Goal: Find specific page/section: Find specific page/section

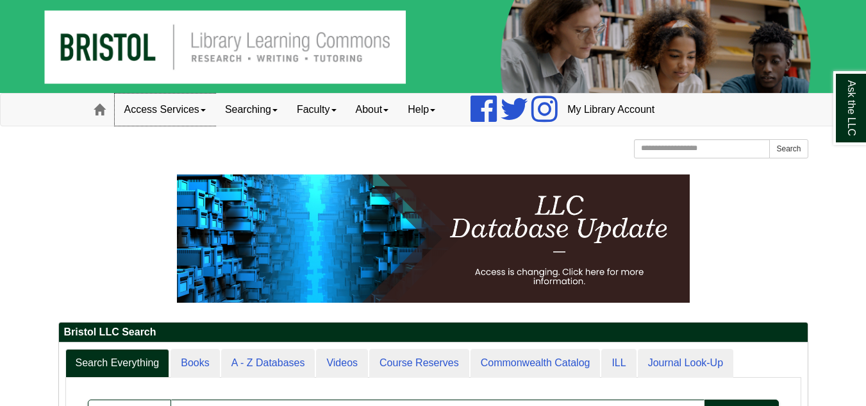
click at [180, 112] on link "Access Services" at bounding box center [165, 110] width 101 height 32
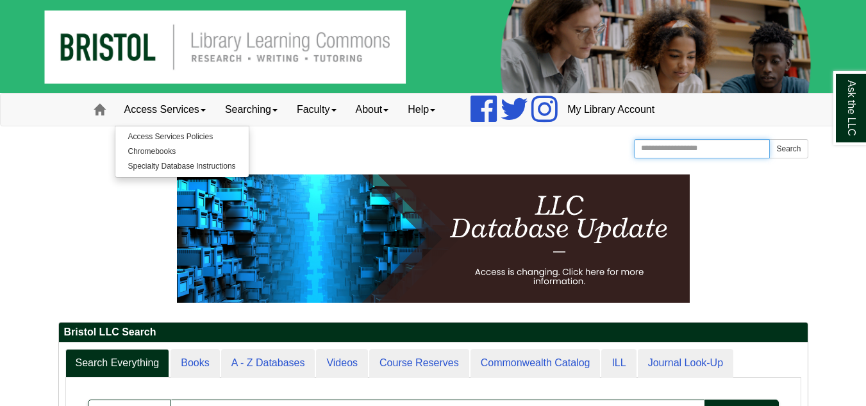
click at [727, 150] on input "Search the Website" at bounding box center [702, 148] width 137 height 19
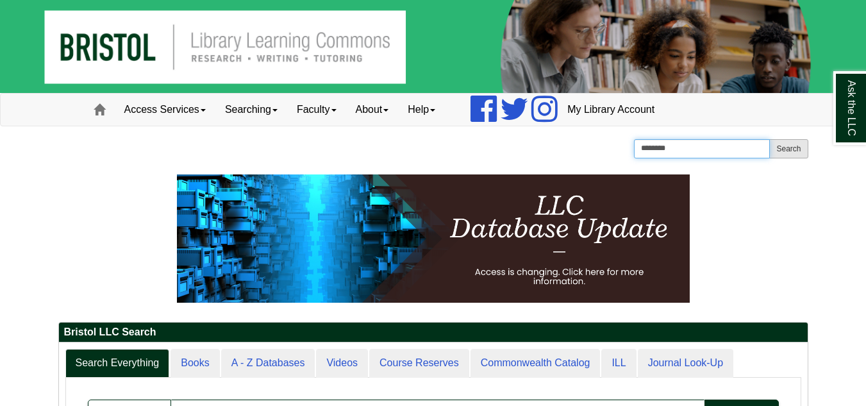
type input "********"
click at [793, 153] on button "Search" at bounding box center [788, 148] width 38 height 19
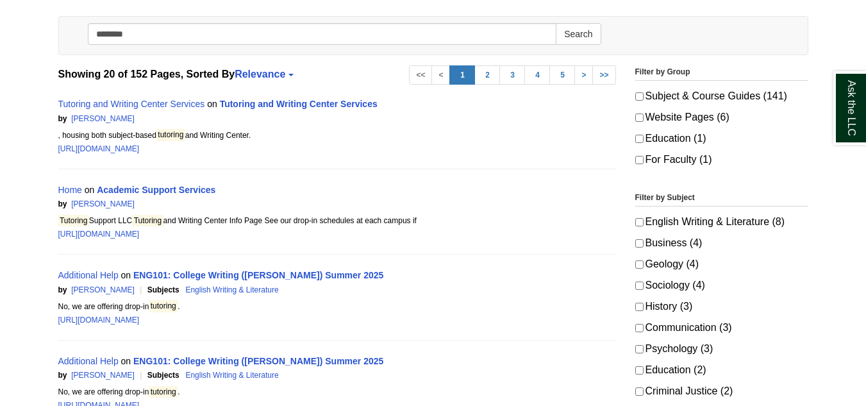
scroll to position [192, 0]
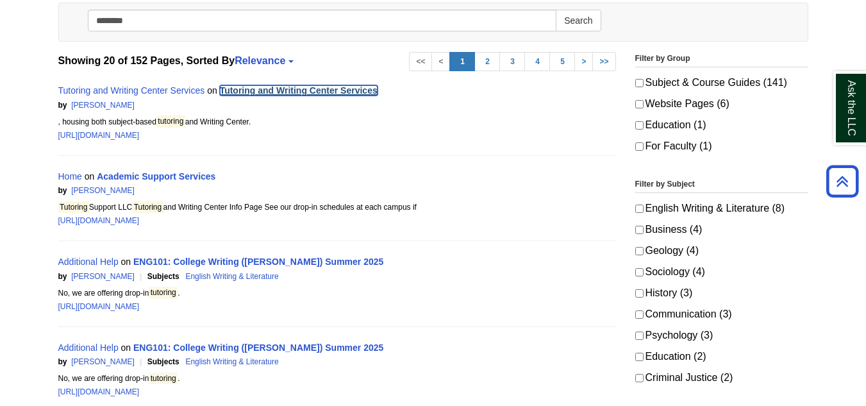
click at [264, 88] on link "Tutoring and Writing Center Services" at bounding box center [299, 90] width 158 height 10
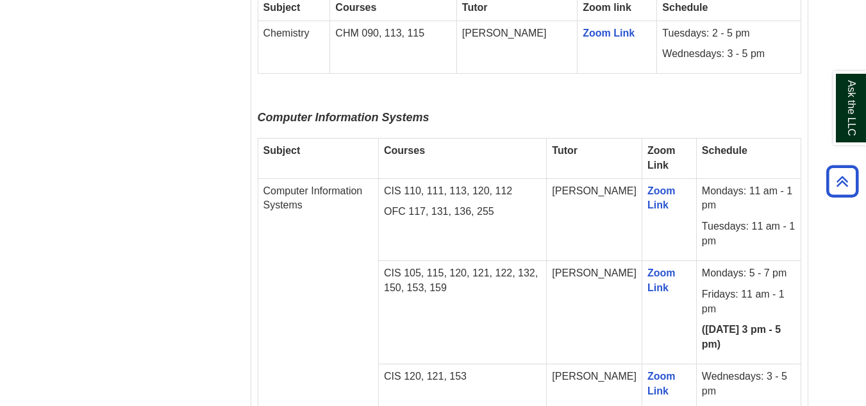
scroll to position [1961, 0]
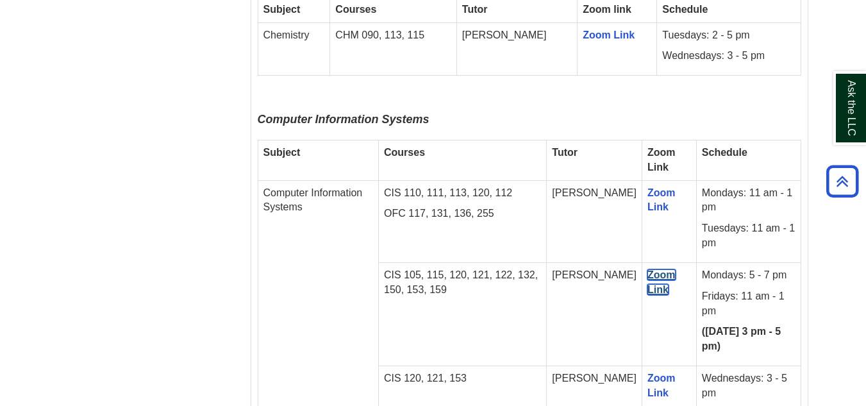
click at [657, 269] on link "Zoom Link" at bounding box center [662, 282] width 28 height 26
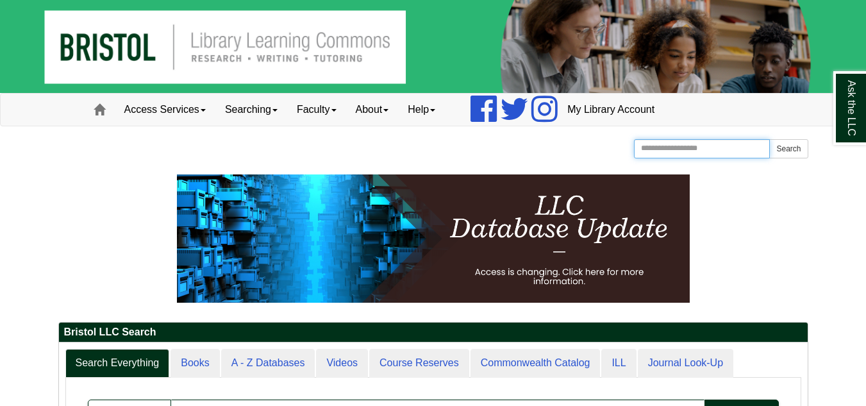
click at [717, 150] on input "Search the Website" at bounding box center [702, 148] width 137 height 19
type input "********"
click at [795, 149] on button "Search" at bounding box center [788, 148] width 38 height 19
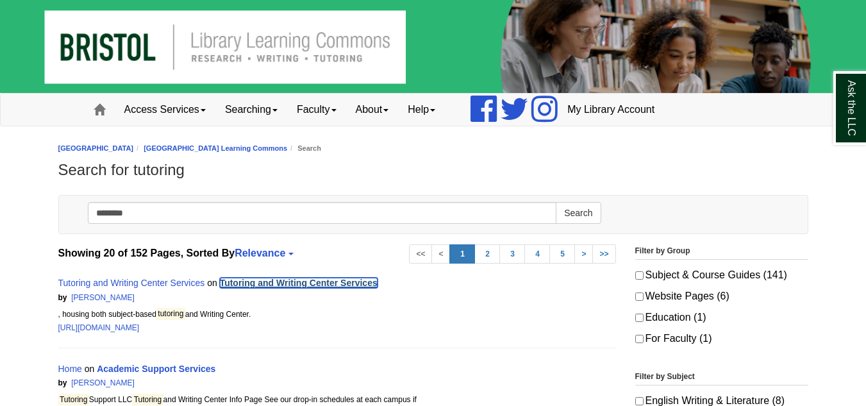
click at [309, 279] on link "Tutoring and Writing Center Services" at bounding box center [299, 283] width 158 height 10
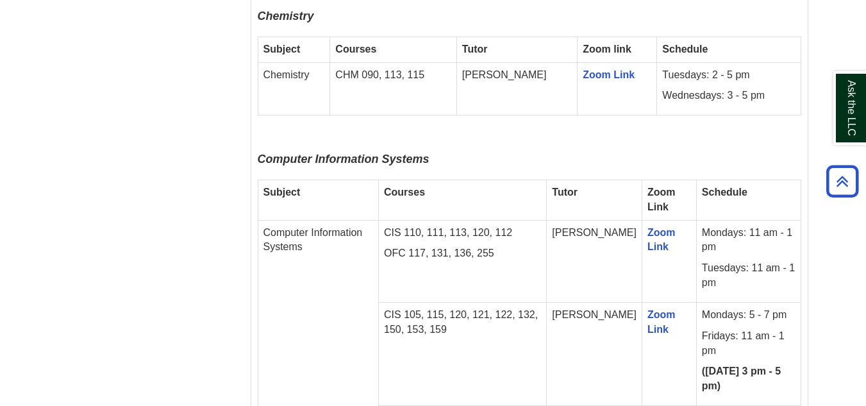
scroll to position [1923, 0]
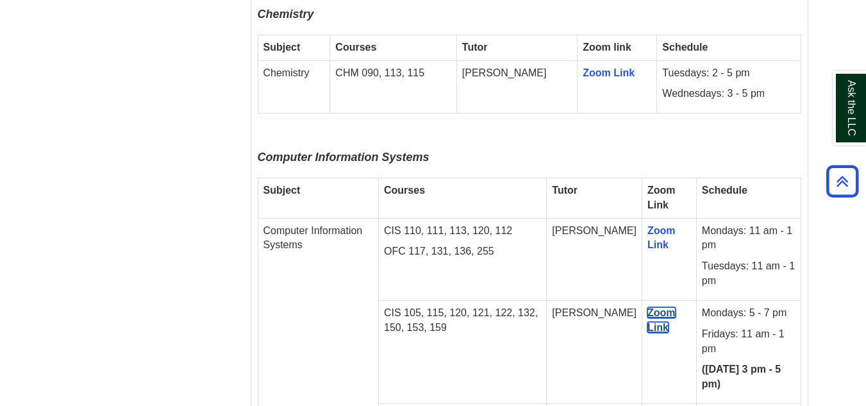
click at [651, 307] on link "Zoom Link" at bounding box center [662, 320] width 28 height 26
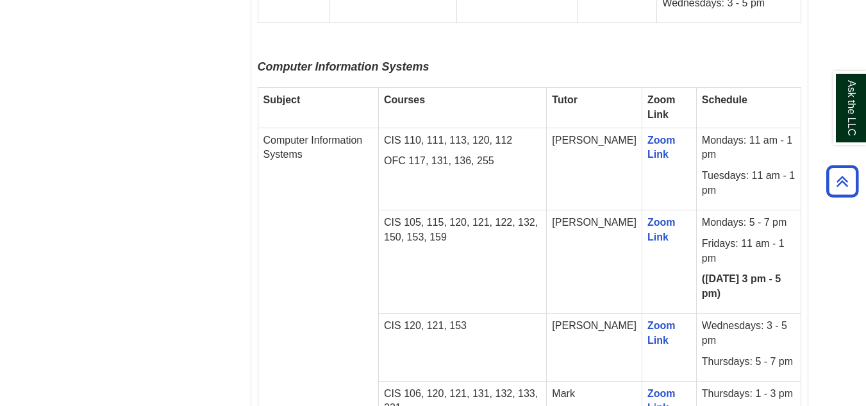
scroll to position [1988, 0]
